Goal: Transaction & Acquisition: Obtain resource

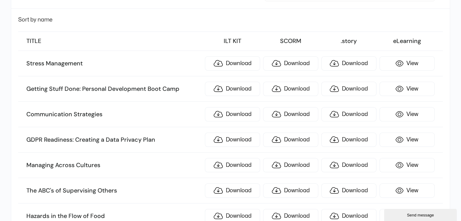
click at [32, 20] on span "Sort by name" at bounding box center [35, 19] width 34 height 5
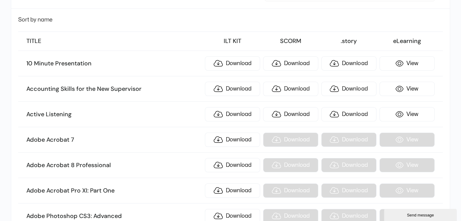
click at [41, 19] on span "Sort by name" at bounding box center [35, 19] width 34 height 5
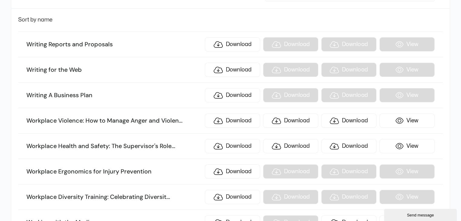
click at [47, 18] on span "Sort by name" at bounding box center [35, 19] width 34 height 5
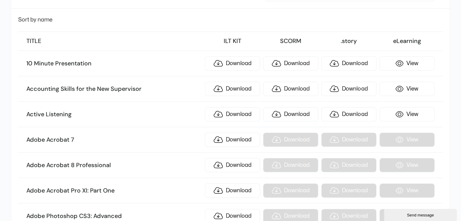
click at [51, 19] on span "Sort by name" at bounding box center [35, 19] width 34 height 5
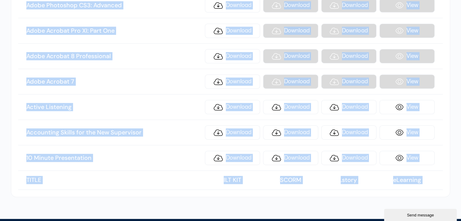
scroll to position [7253, 0]
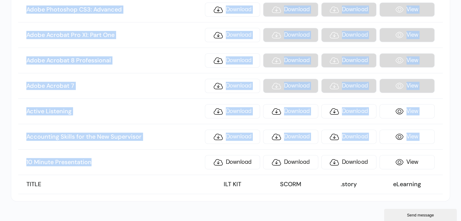
drag, startPoint x: 26, startPoint y: 132, endPoint x: 152, endPoint y: 110, distance: 128.6
copy ul "Writing Reports and Proposals Download Download Download View Writing for the W…"
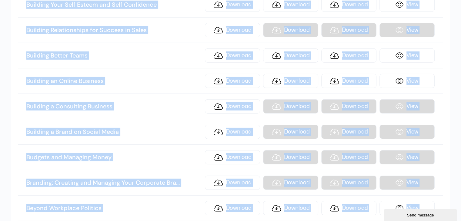
scroll to position [6405, 0]
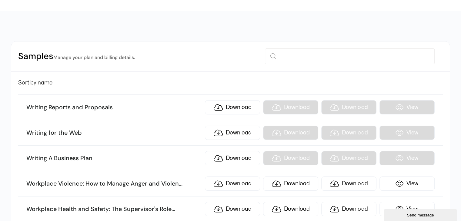
scroll to position [0, 0]
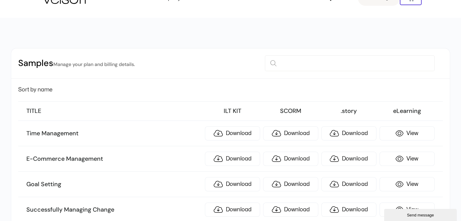
scroll to position [21, 0]
click at [244, 138] on link "Download" at bounding box center [232, 134] width 55 height 14
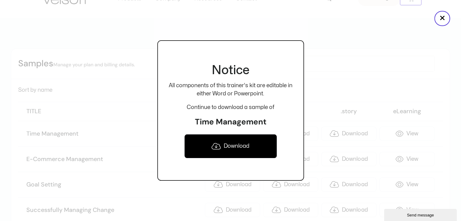
click at [357, 48] on div at bounding box center [230, 110] width 461 height 221
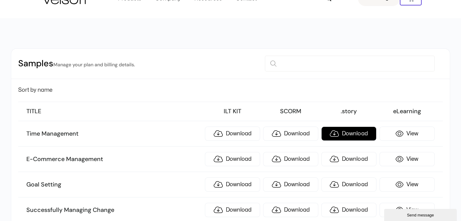
click at [352, 135] on link "Download" at bounding box center [348, 134] width 55 height 14
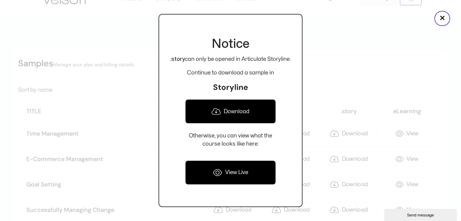
click at [355, 62] on div at bounding box center [230, 110] width 461 height 221
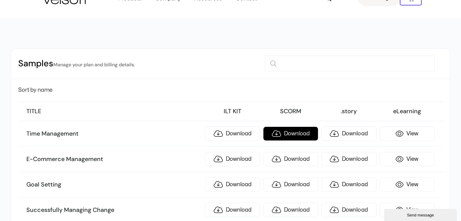
click at [287, 128] on link "Download" at bounding box center [290, 134] width 55 height 14
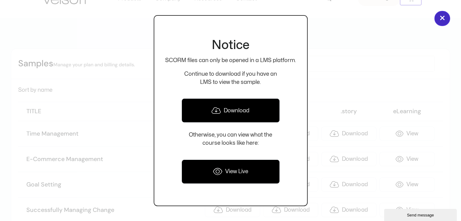
click at [437, 19] on button "×" at bounding box center [442, 18] width 16 height 15
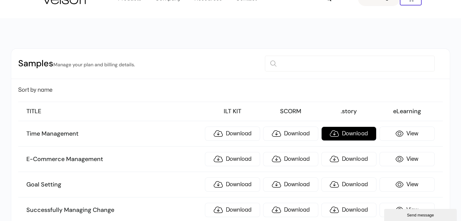
click at [353, 135] on link "Download" at bounding box center [348, 134] width 55 height 14
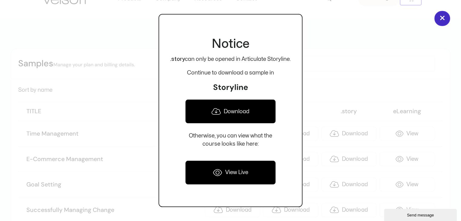
click at [440, 19] on button "×" at bounding box center [442, 18] width 16 height 15
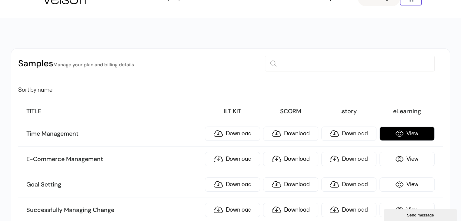
click at [410, 135] on link "View" at bounding box center [406, 134] width 55 height 14
